Goal: Information Seeking & Learning: Understand process/instructions

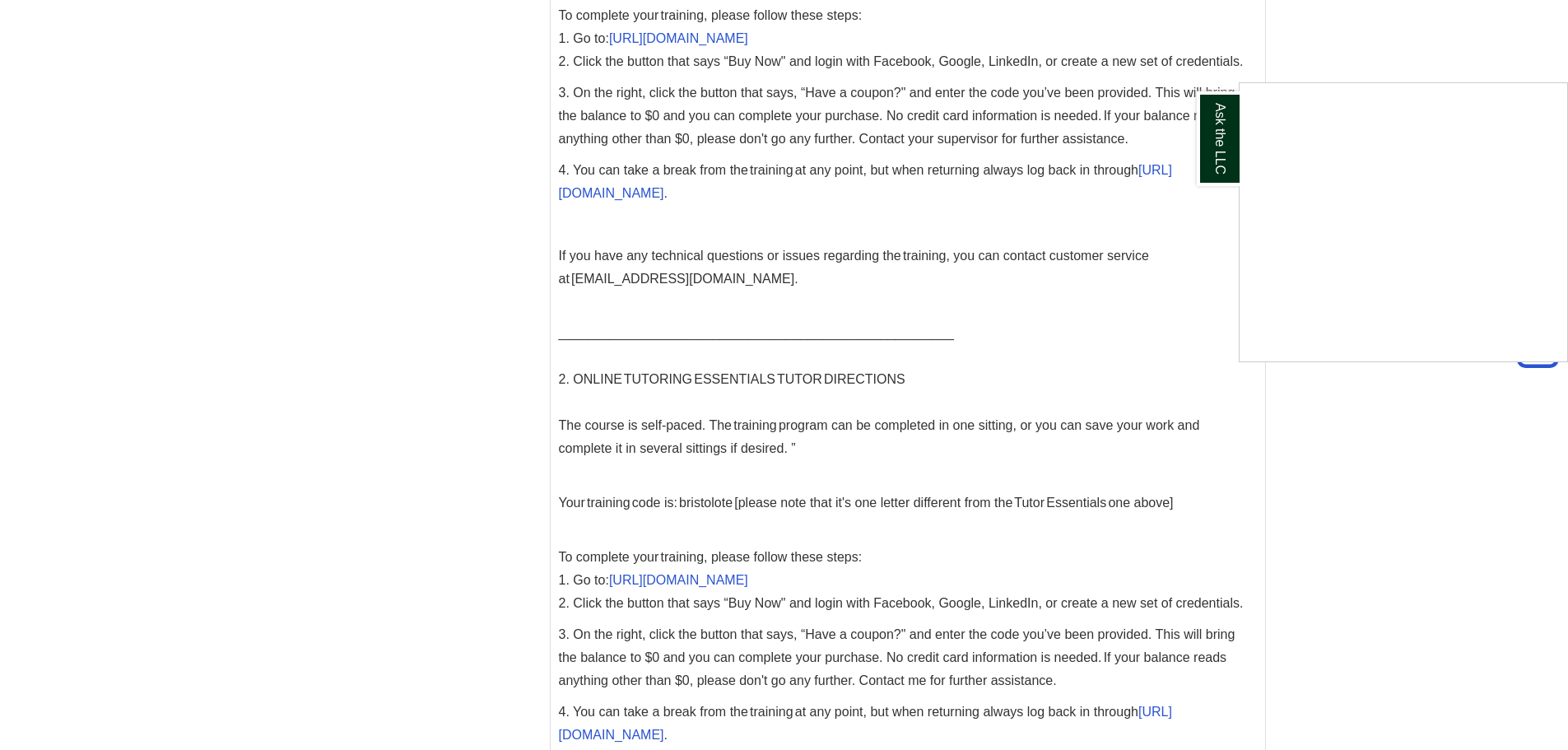
scroll to position [1729, 0]
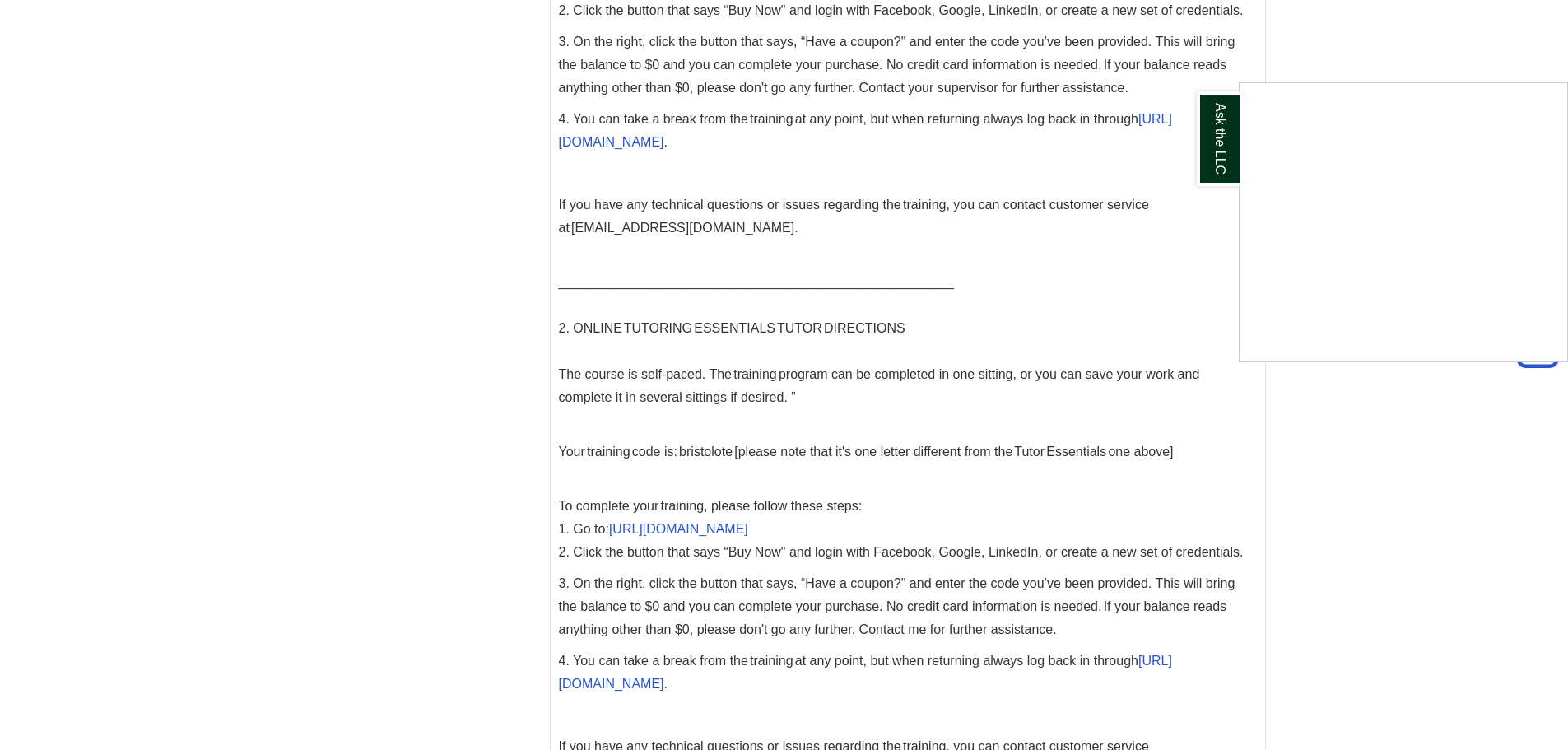
click at [802, 531] on div "Ask the LLC" at bounding box center [784, 375] width 1568 height 750
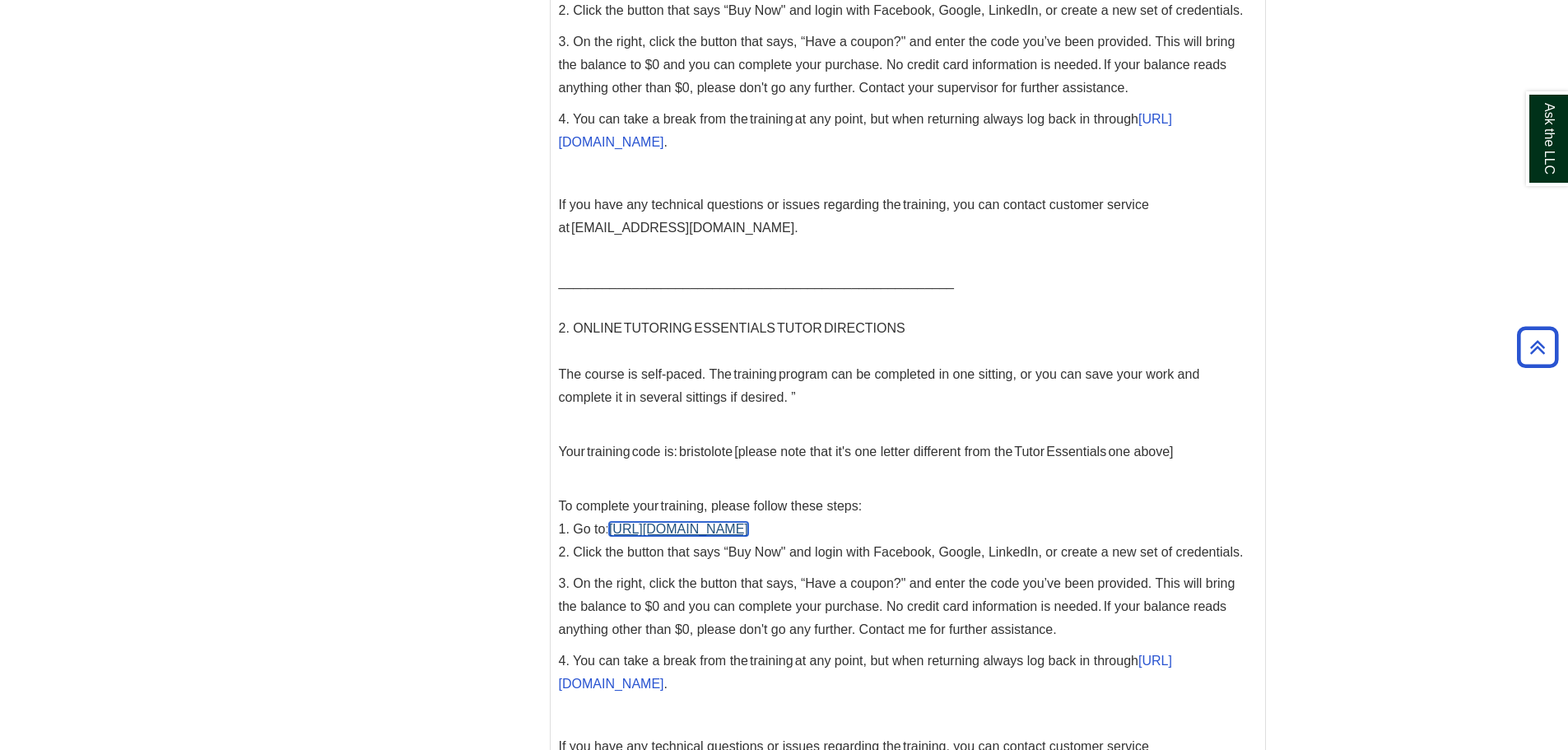
click at [748, 529] on link "[URL][DOMAIN_NAME]" at bounding box center [678, 529] width 139 height 14
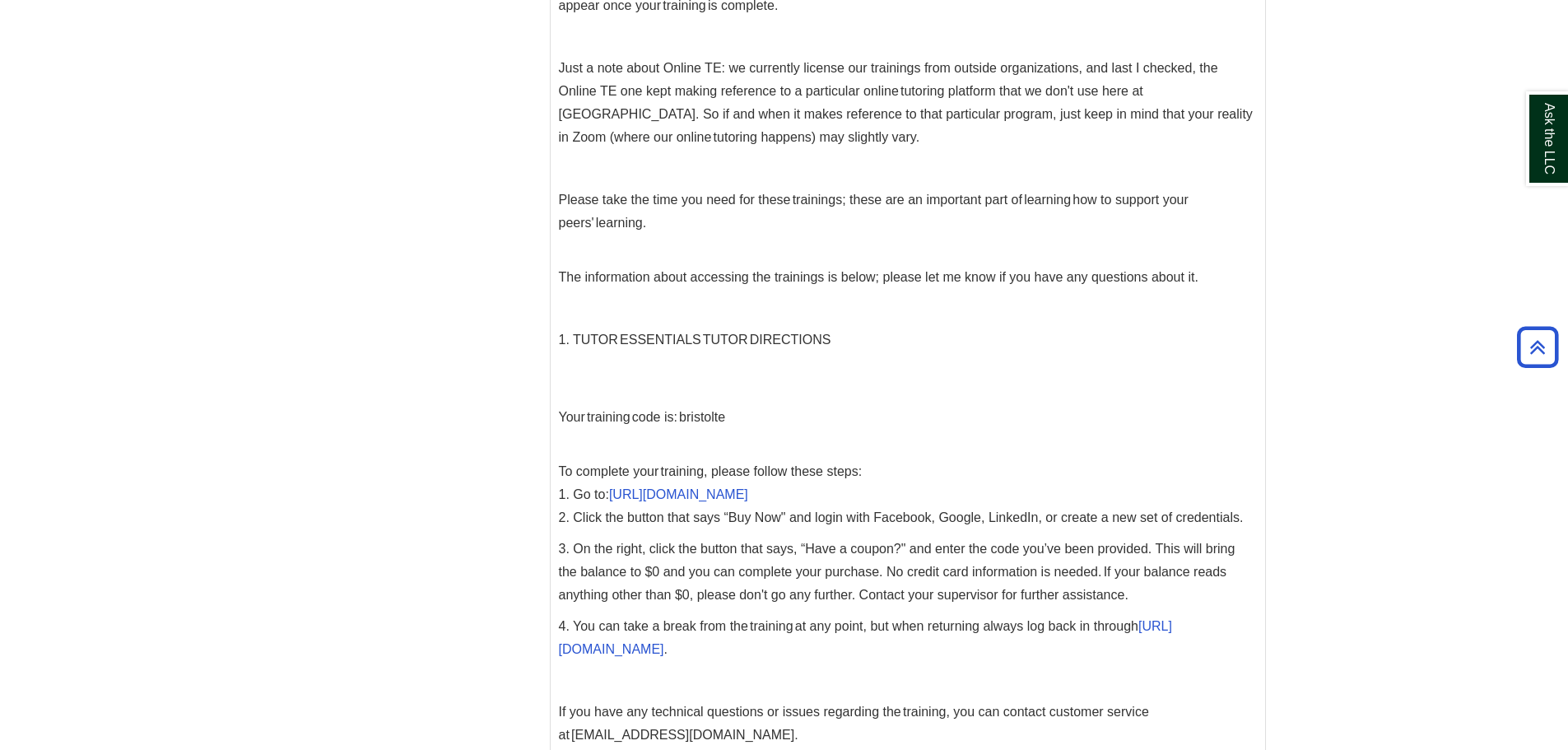
scroll to position [1318, 0]
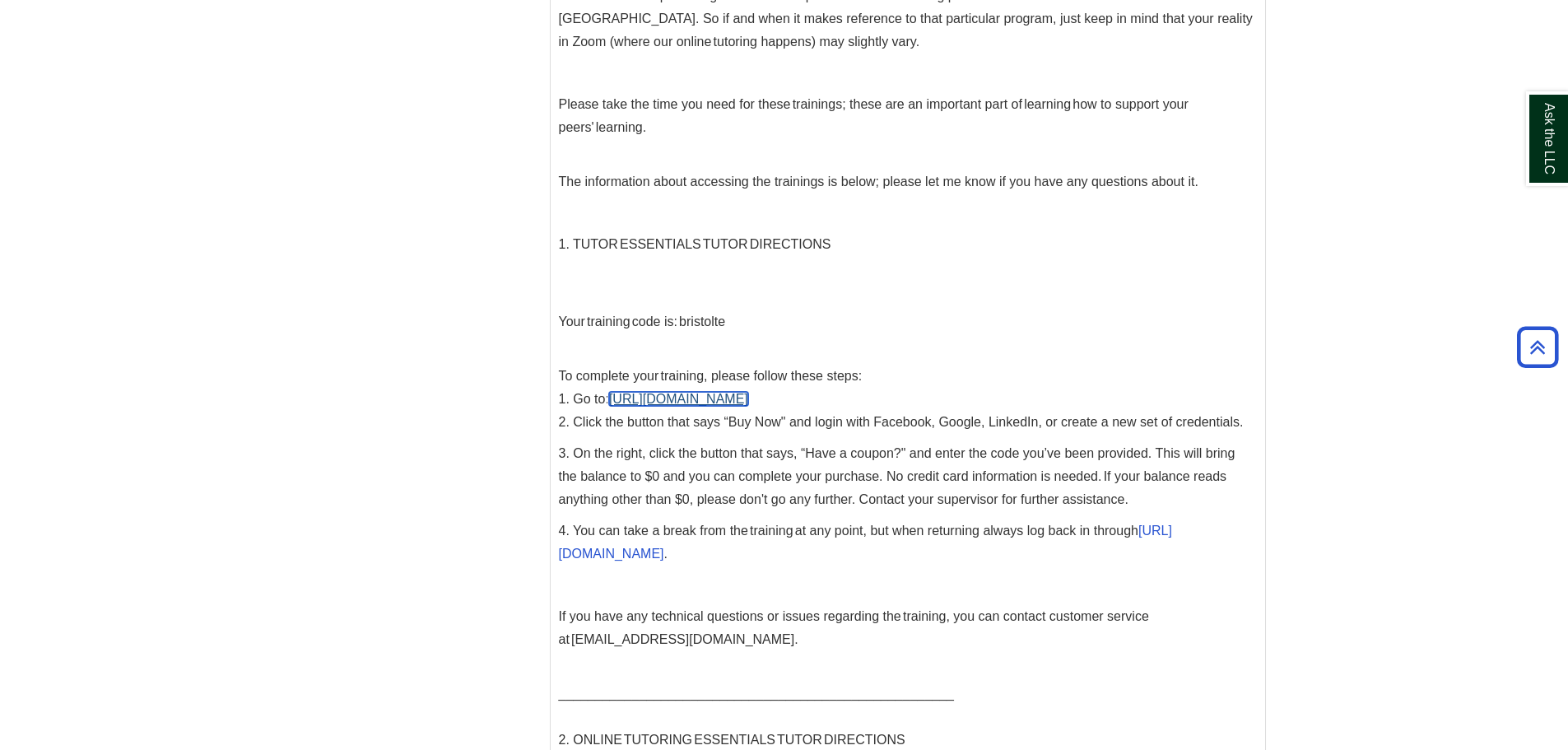
click at [719, 397] on link "[URL][DOMAIN_NAME]" at bounding box center [678, 399] width 139 height 14
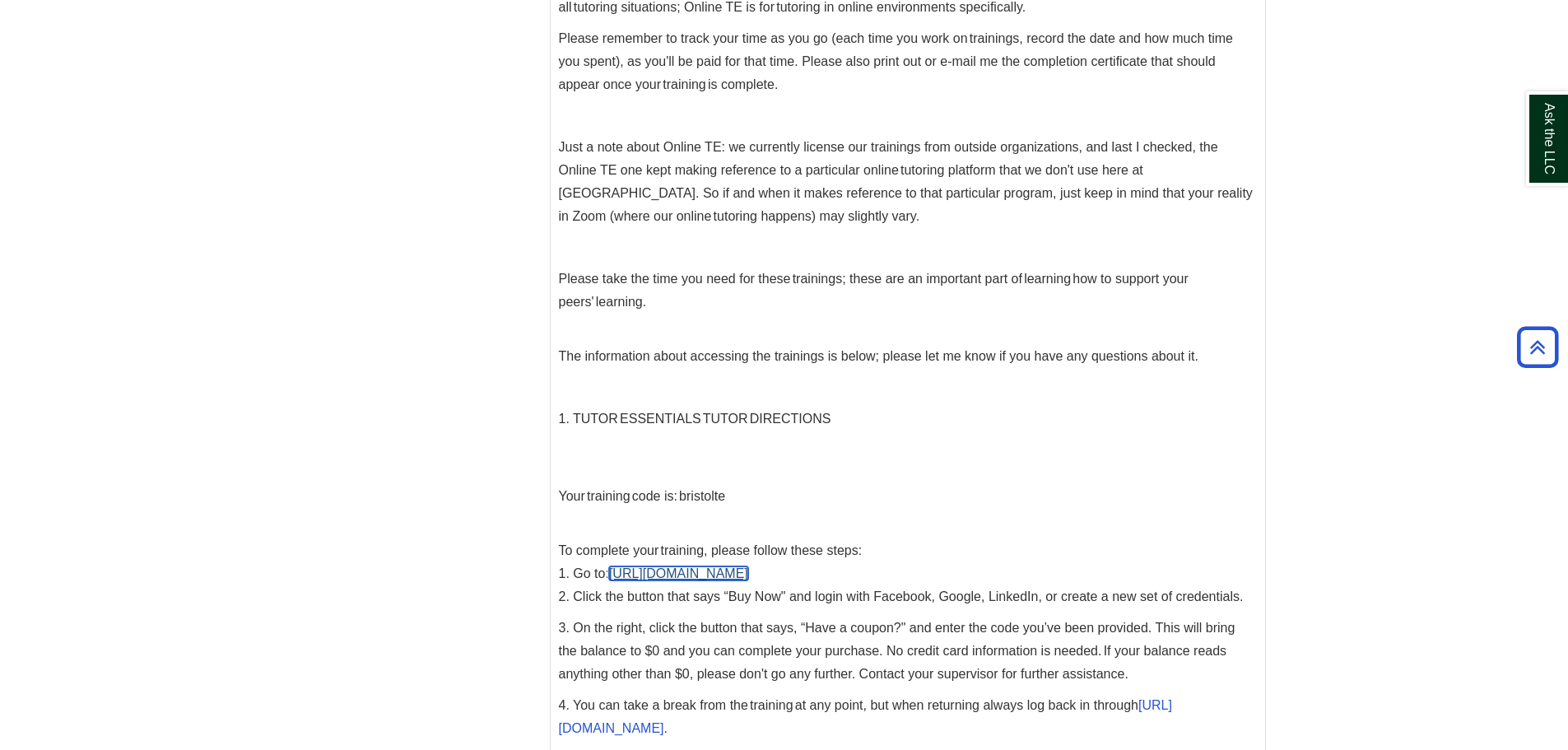
scroll to position [1153, 0]
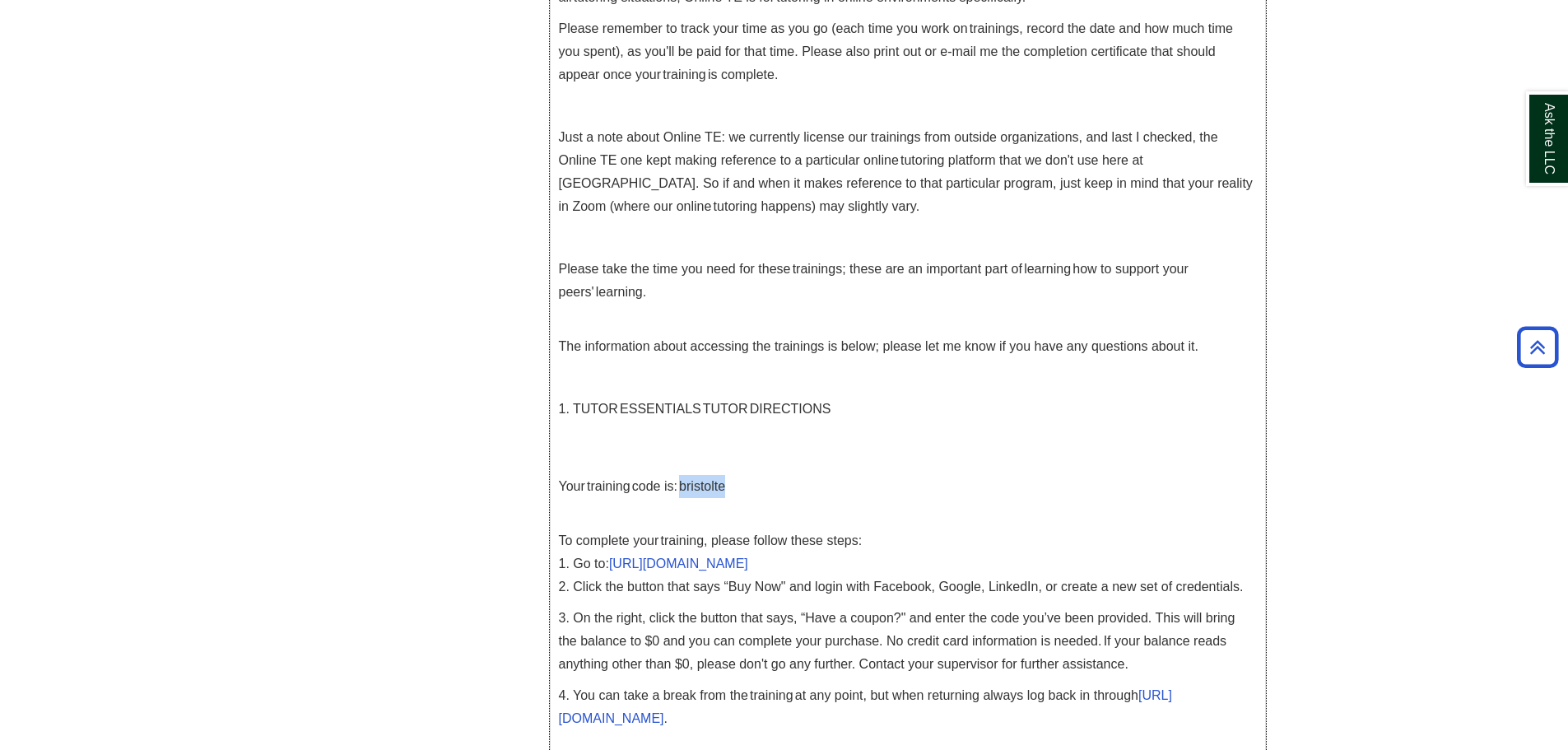
drag, startPoint x: 727, startPoint y: 488, endPoint x: 685, endPoint y: 489, distance: 42.0
click at [685, 489] on p "Your training code is: bristolte" at bounding box center [908, 487] width 698 height 23
copy p "bristolte"
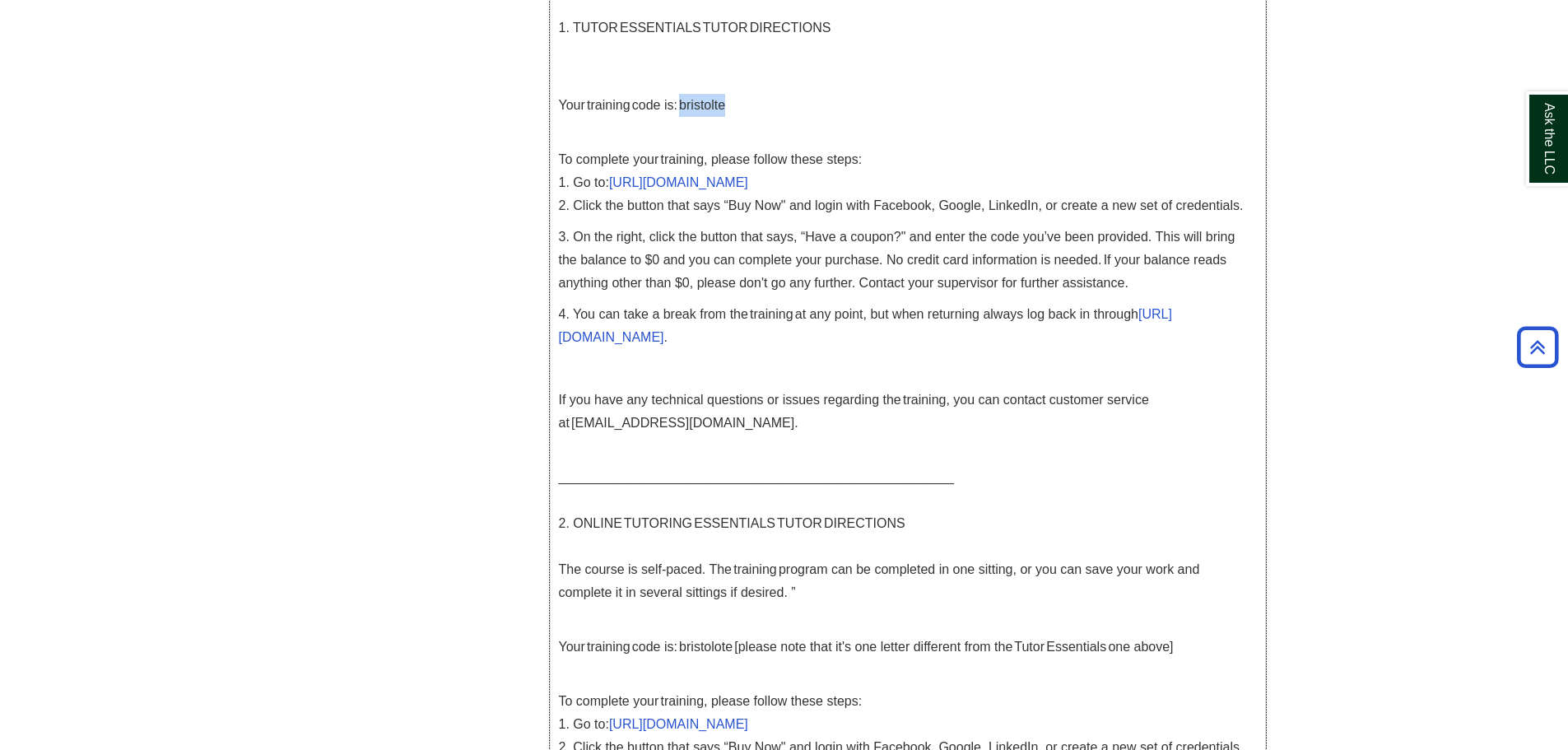
scroll to position [1260, 0]
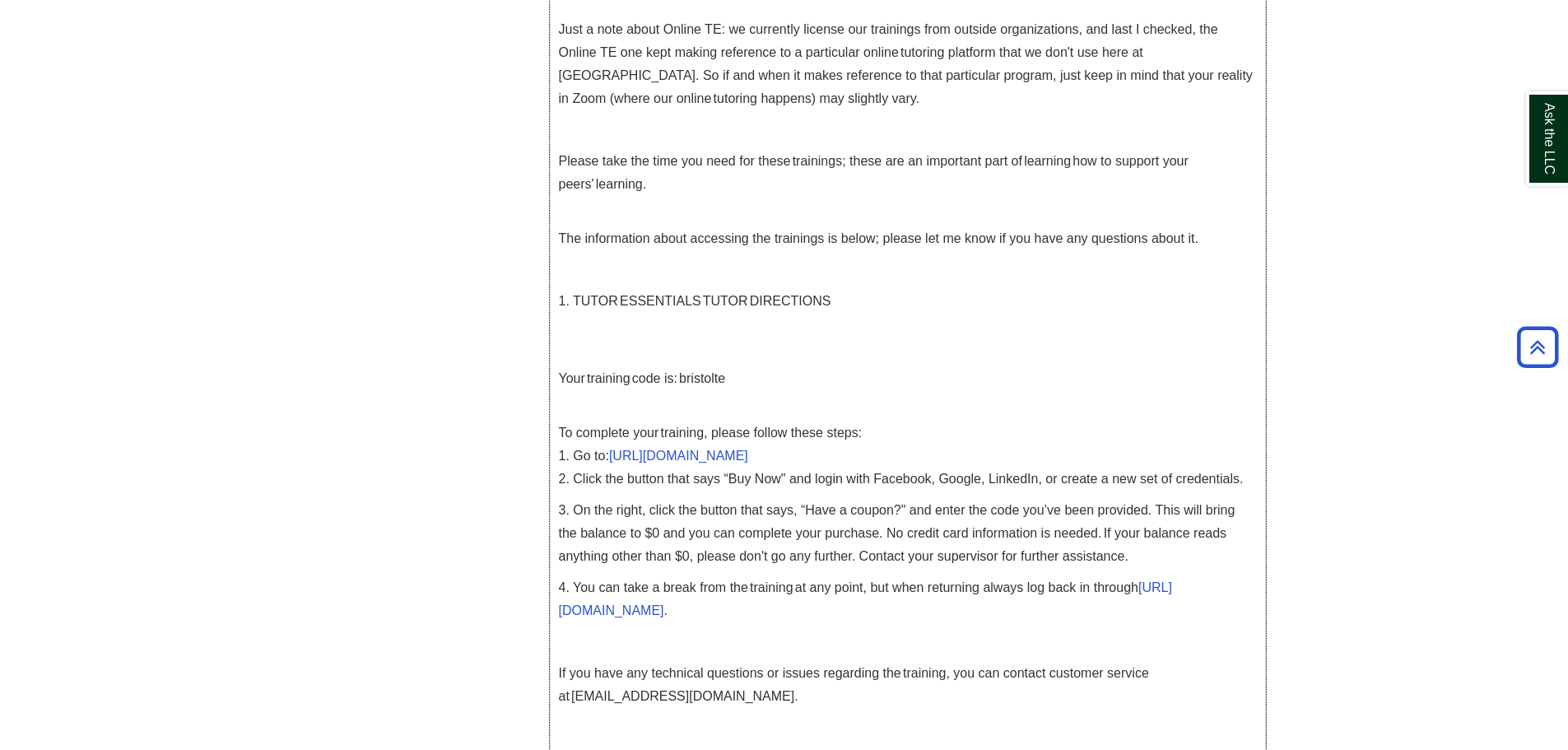
click at [840, 420] on p "To complete your training, please follow these steps: 1. Go to:  [URL][DOMAIN_N…" at bounding box center [908, 445] width 698 height 92
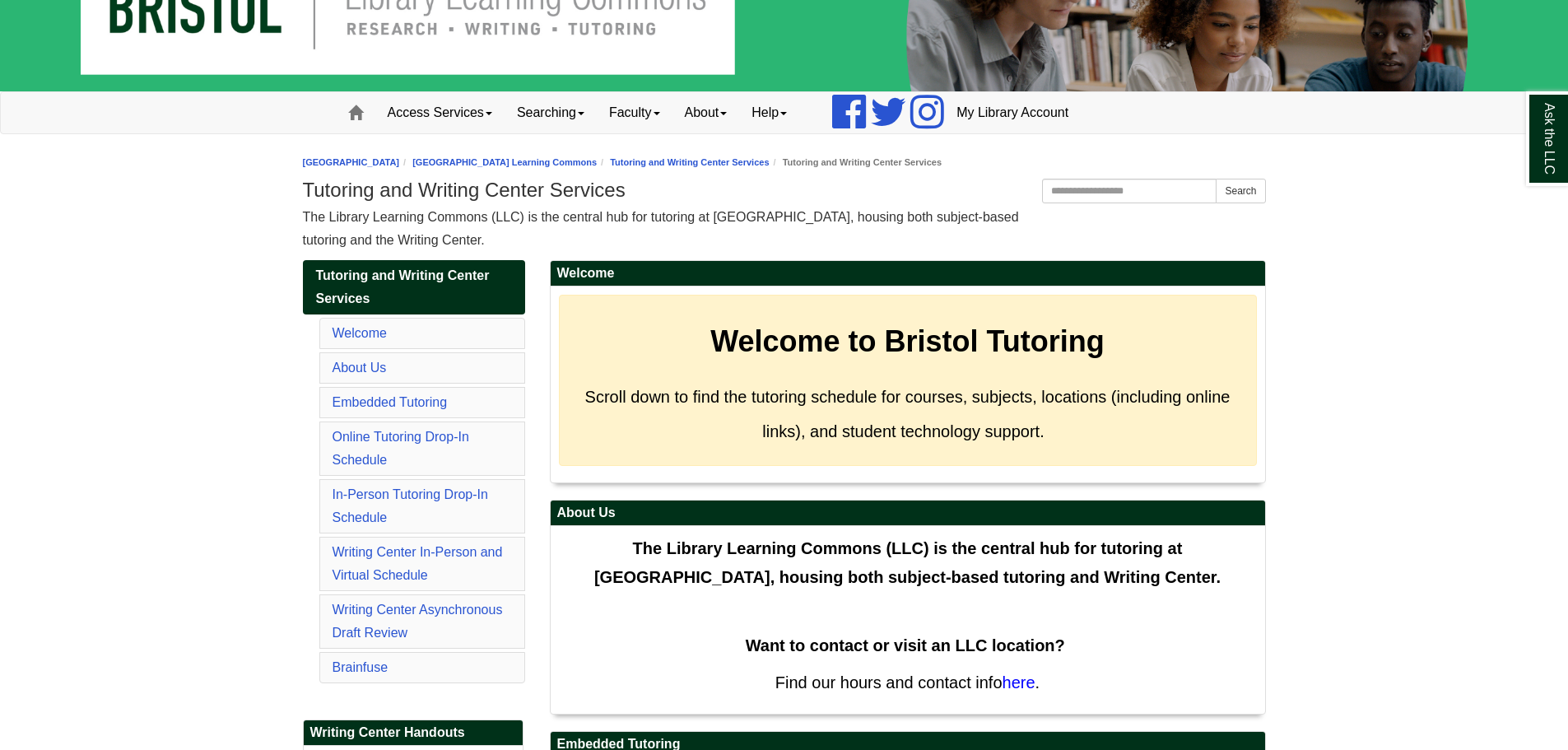
scroll to position [165, 0]
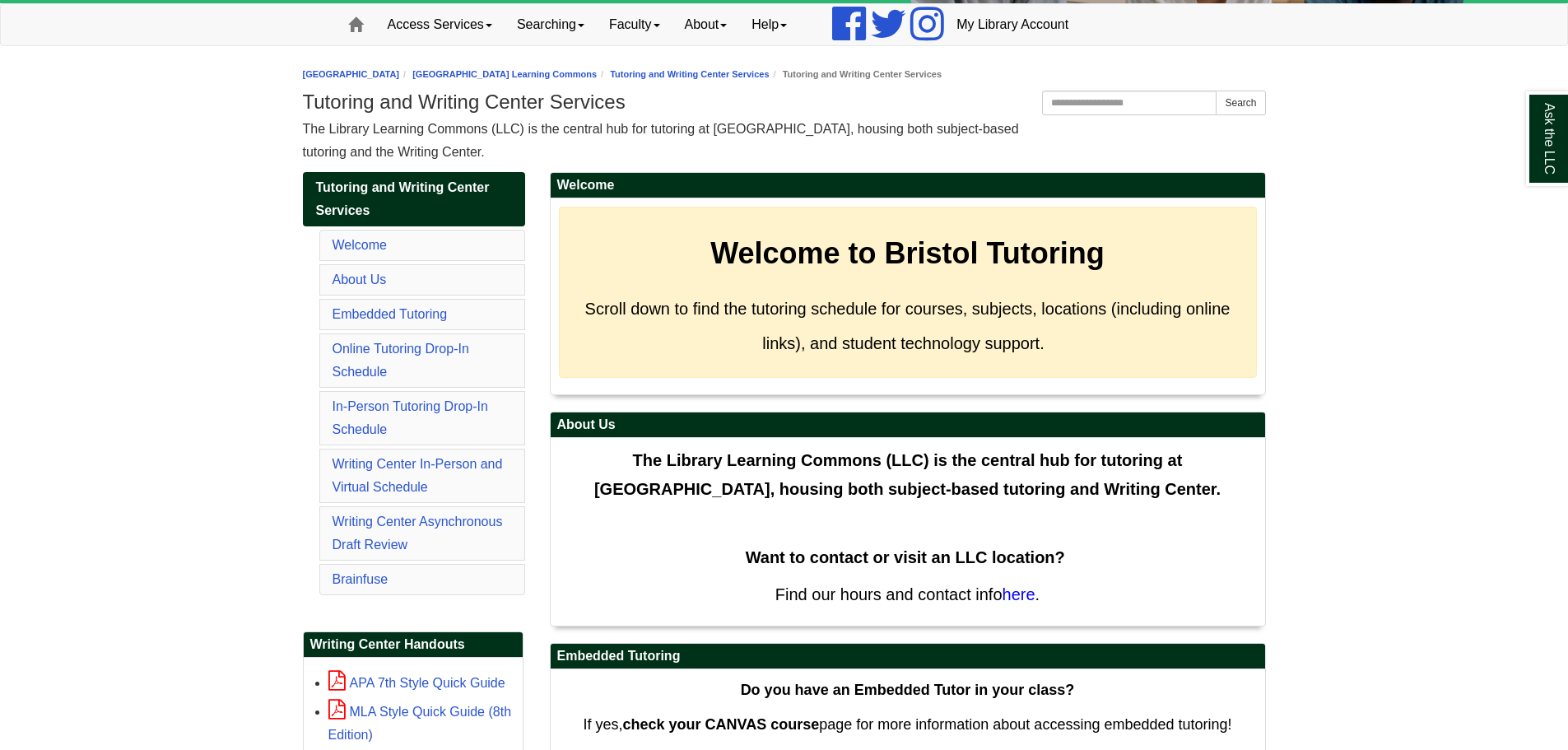
click at [390, 479] on li "Writing Center In-Person and Virtual Schedule" at bounding box center [422, 475] width 206 height 54
click at [390, 493] on link "Writing Center In-Person and Virtual Schedule" at bounding box center [418, 475] width 171 height 37
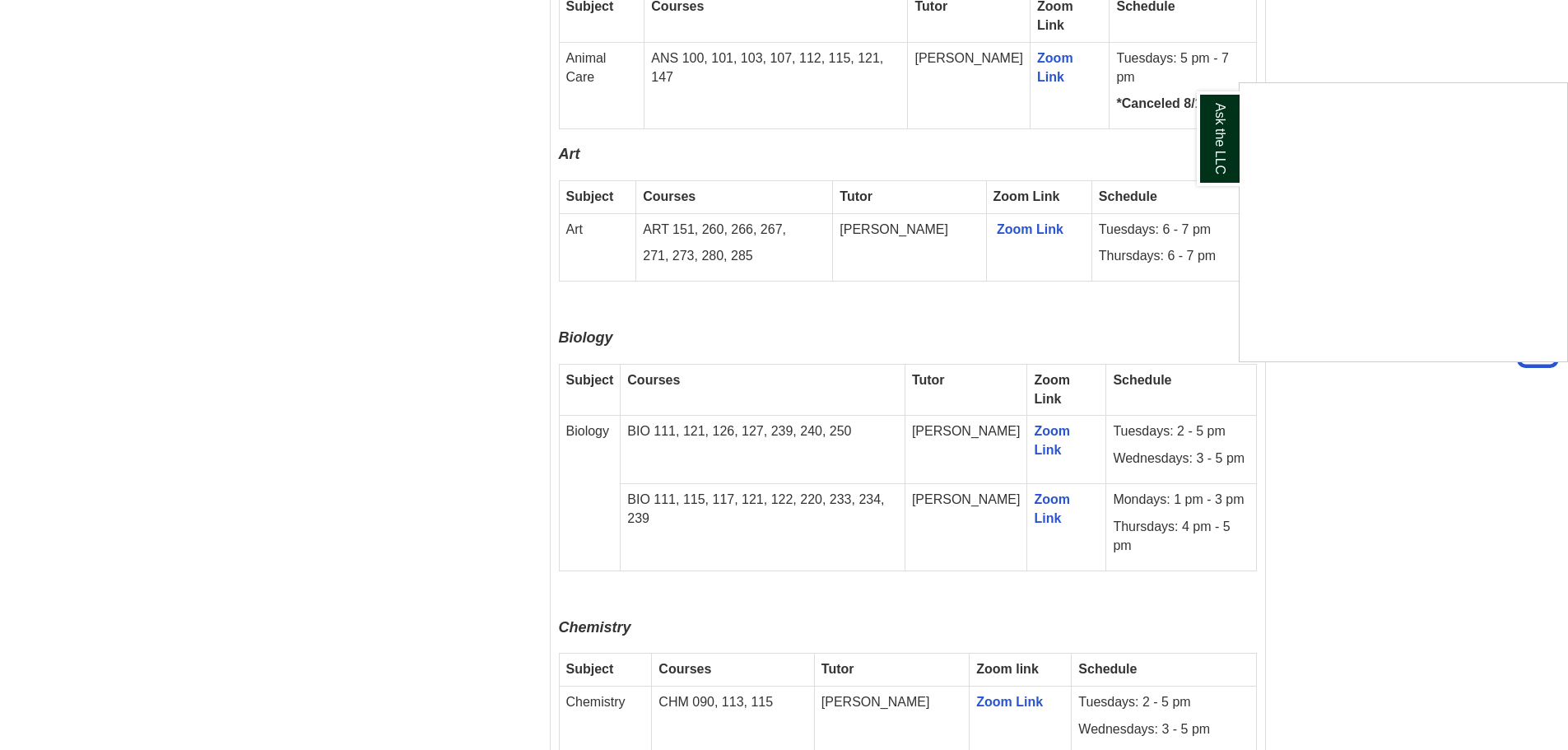
scroll to position [1696, 0]
